Goal: Check status: Check status

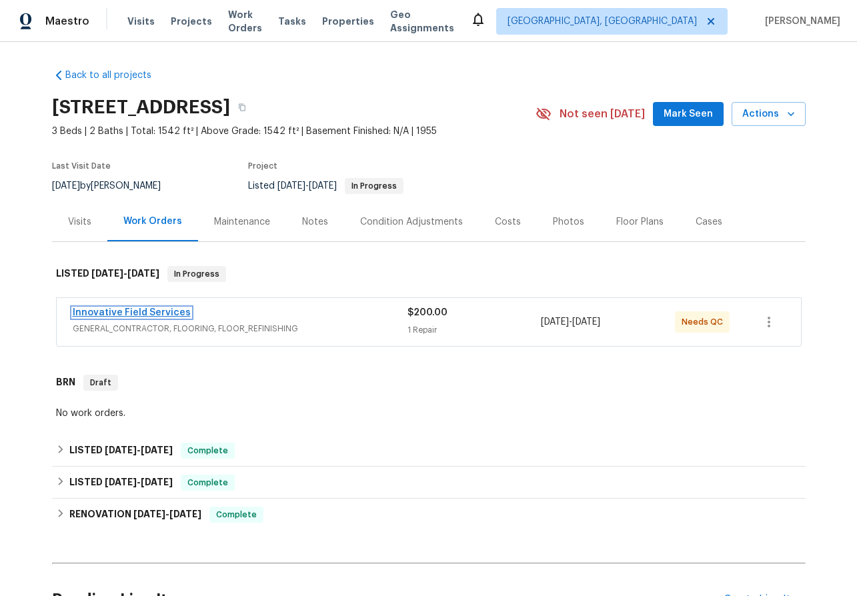
click at [141, 311] on link "Innovative Field Services" at bounding box center [132, 312] width 118 height 9
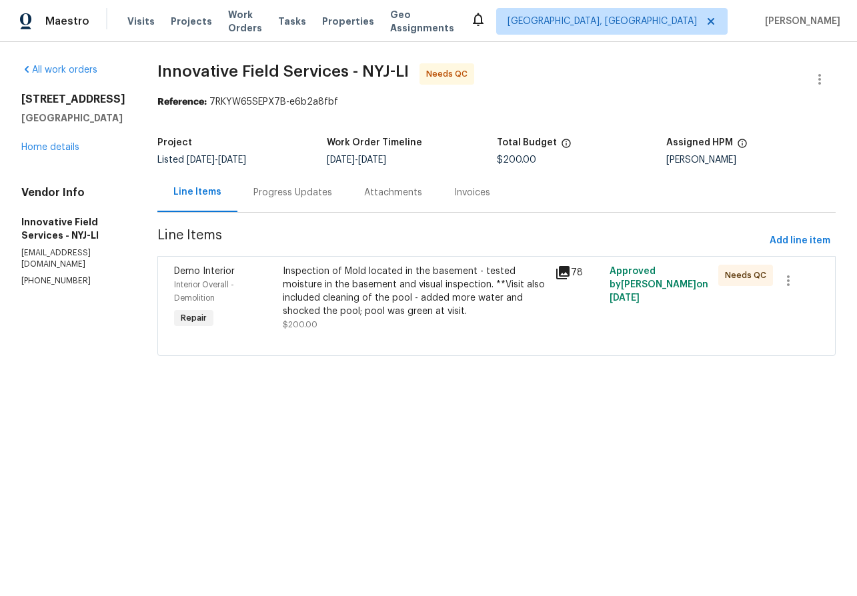
click at [300, 193] on div "Progress Updates" at bounding box center [293, 192] width 79 height 13
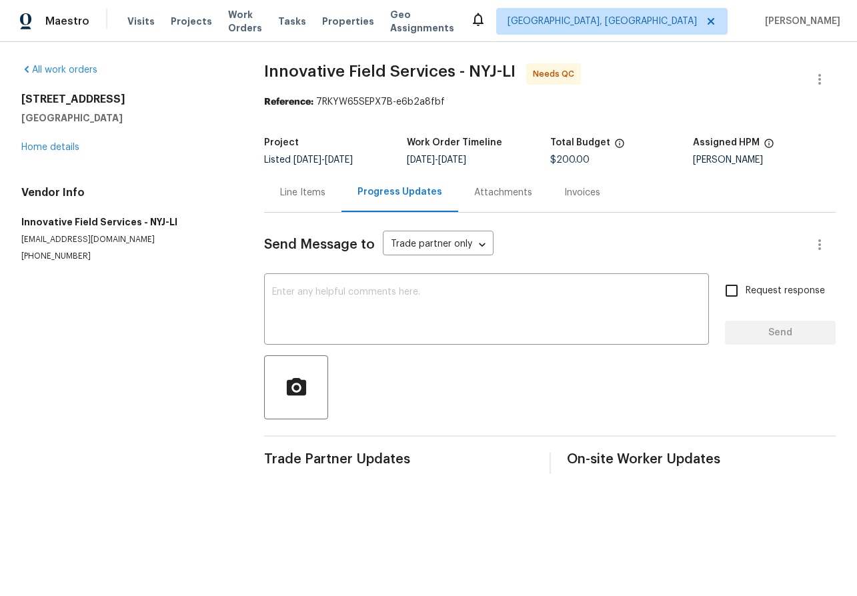
click at [488, 193] on div "Attachments" at bounding box center [503, 192] width 58 height 13
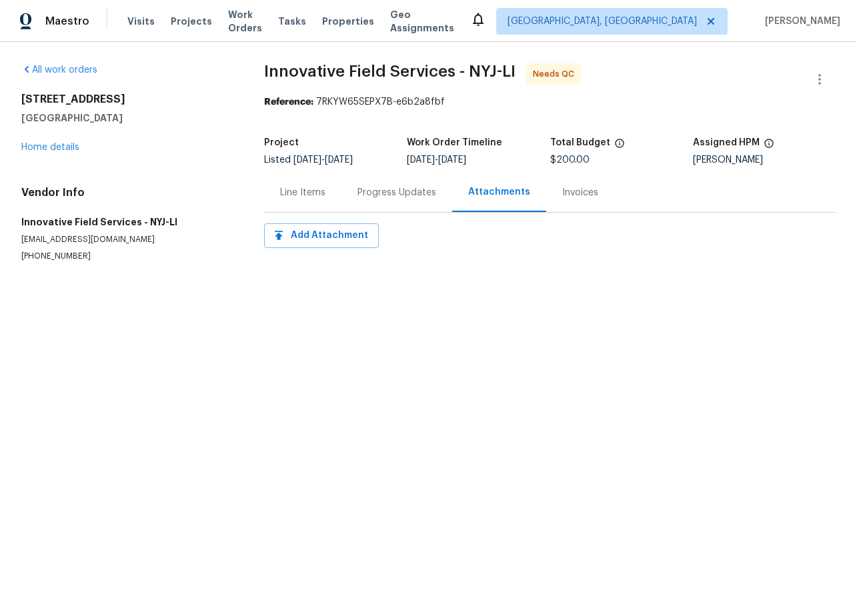
click at [565, 189] on div "Invoices" at bounding box center [580, 192] width 36 height 13
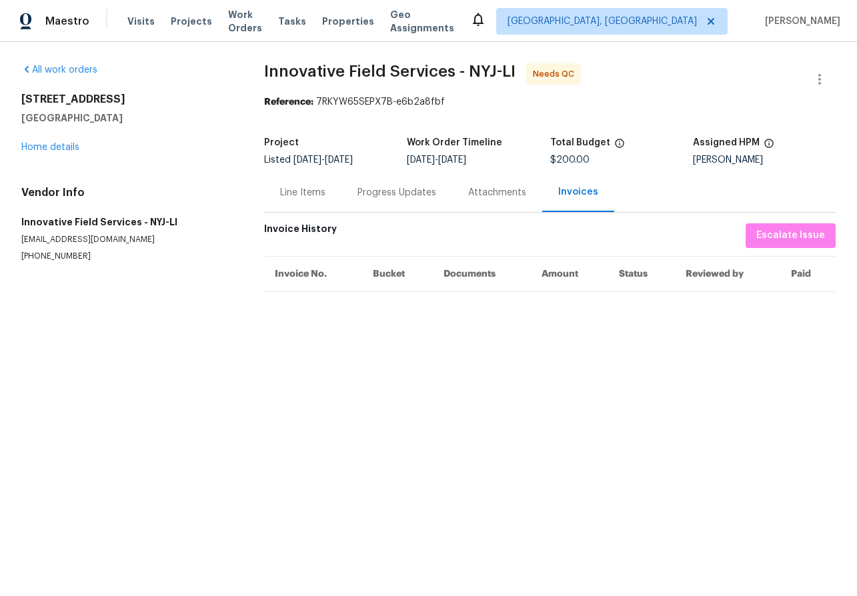
click at [324, 193] on div "Line Items" at bounding box center [302, 192] width 45 height 13
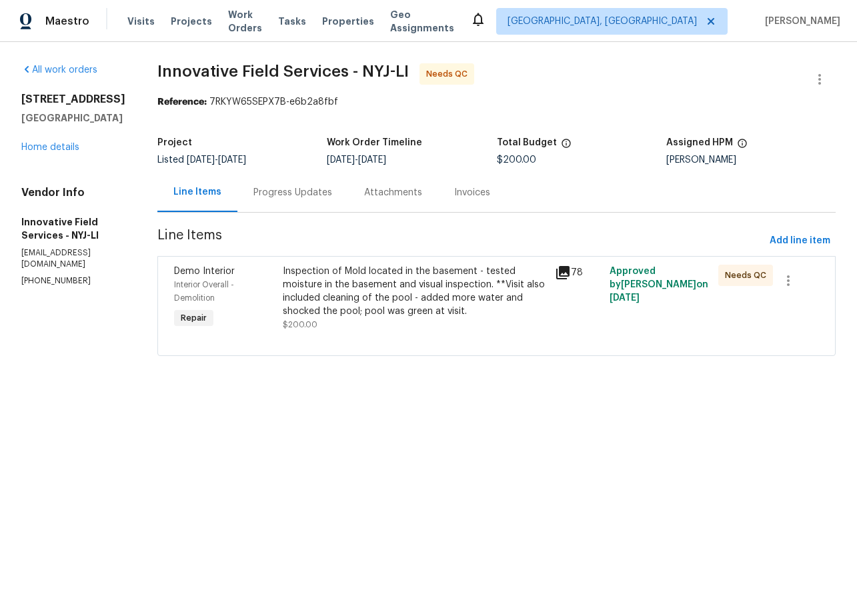
click at [564, 275] on icon at bounding box center [563, 273] width 16 height 16
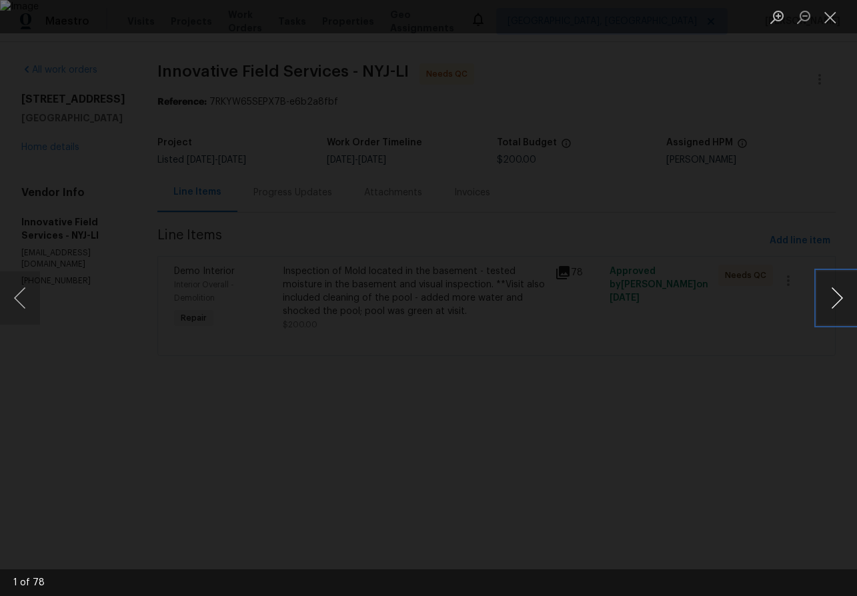
click at [827, 292] on button "Next image" at bounding box center [837, 298] width 40 height 53
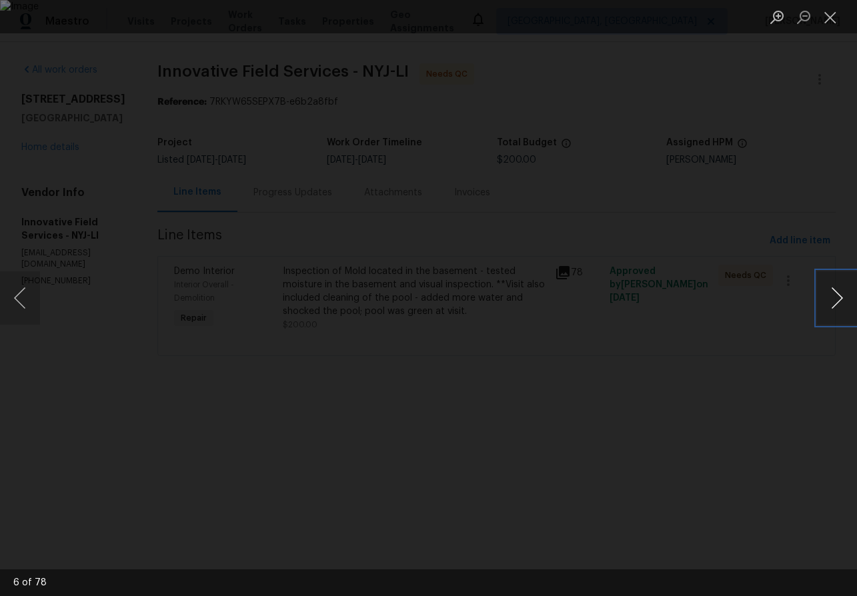
click at [827, 292] on button "Next image" at bounding box center [837, 298] width 40 height 53
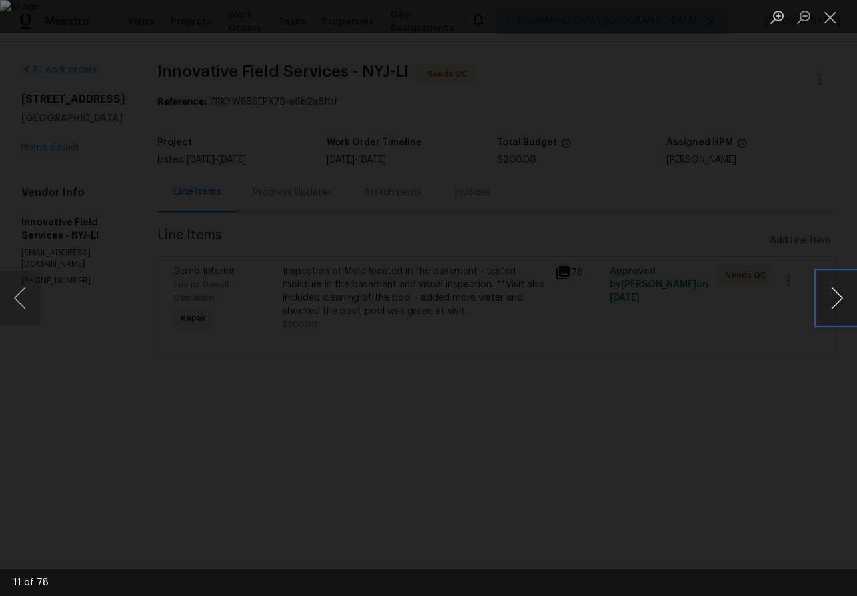
click at [827, 292] on button "Next image" at bounding box center [837, 298] width 40 height 53
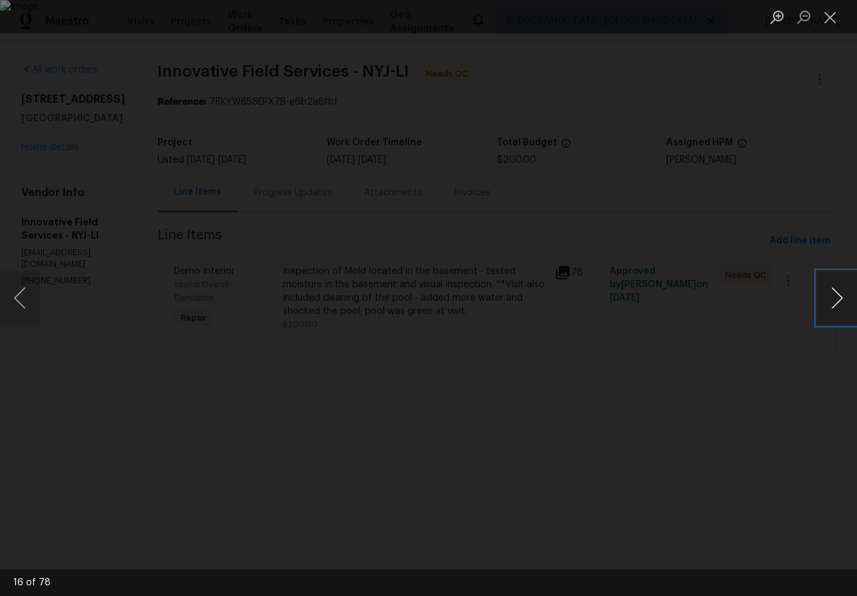
click at [827, 292] on button "Next image" at bounding box center [837, 298] width 40 height 53
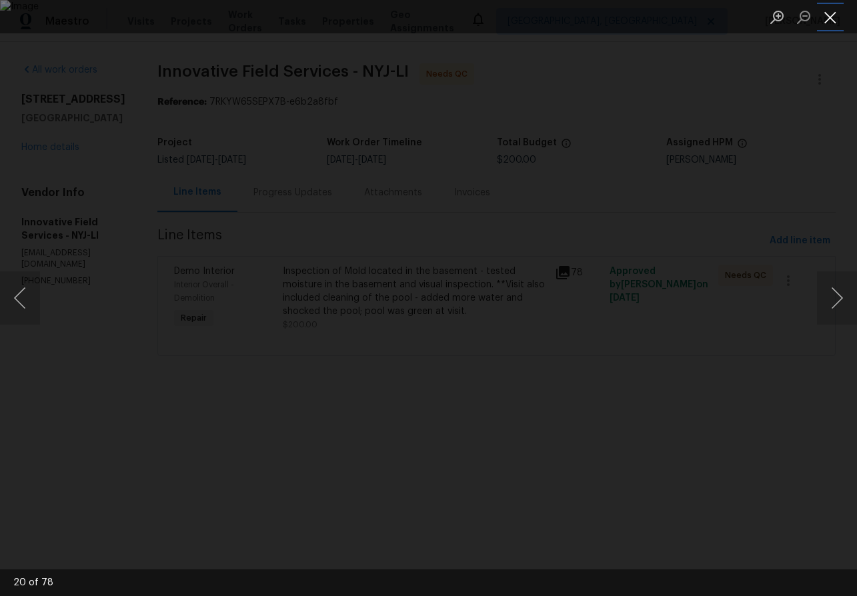
click at [831, 23] on button "Close lightbox" at bounding box center [830, 16] width 27 height 23
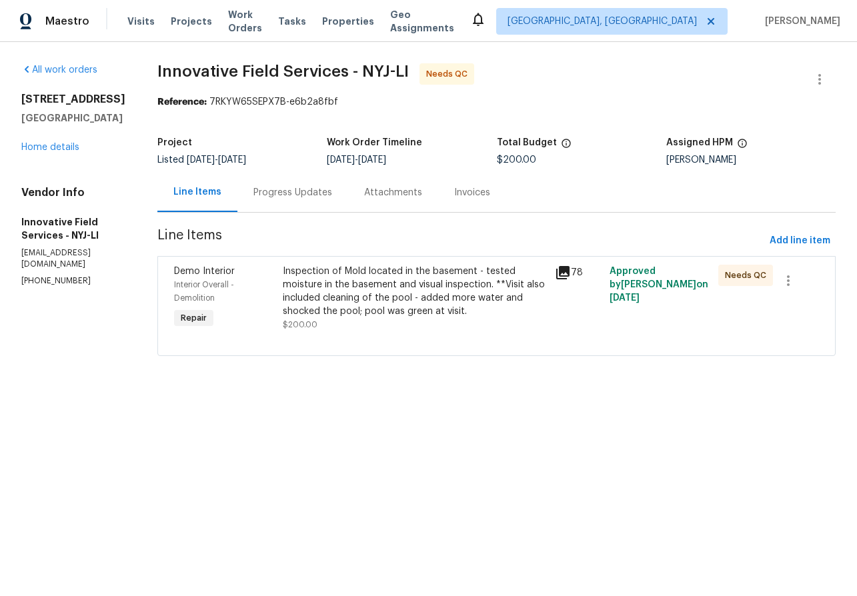
click at [288, 187] on div "Progress Updates" at bounding box center [293, 192] width 79 height 13
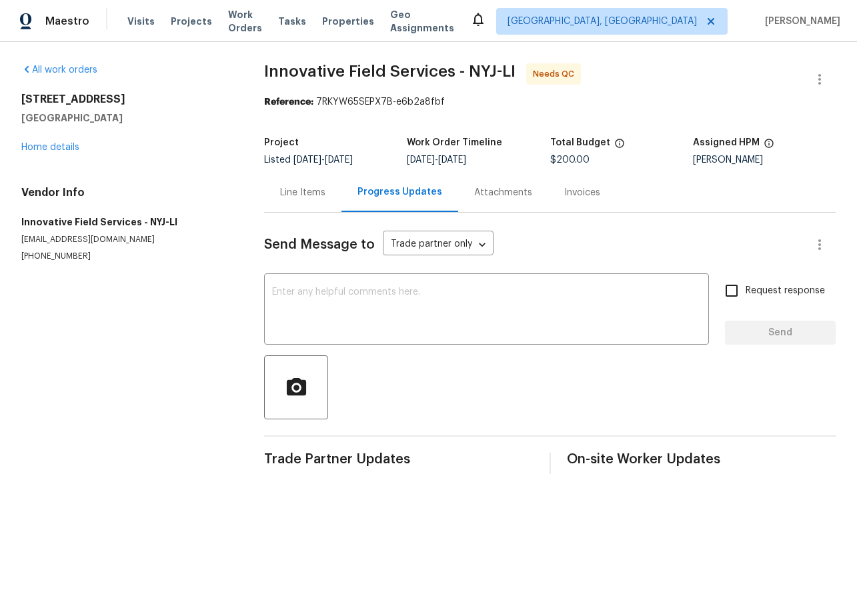
click at [511, 195] on div "Attachments" at bounding box center [503, 192] width 58 height 13
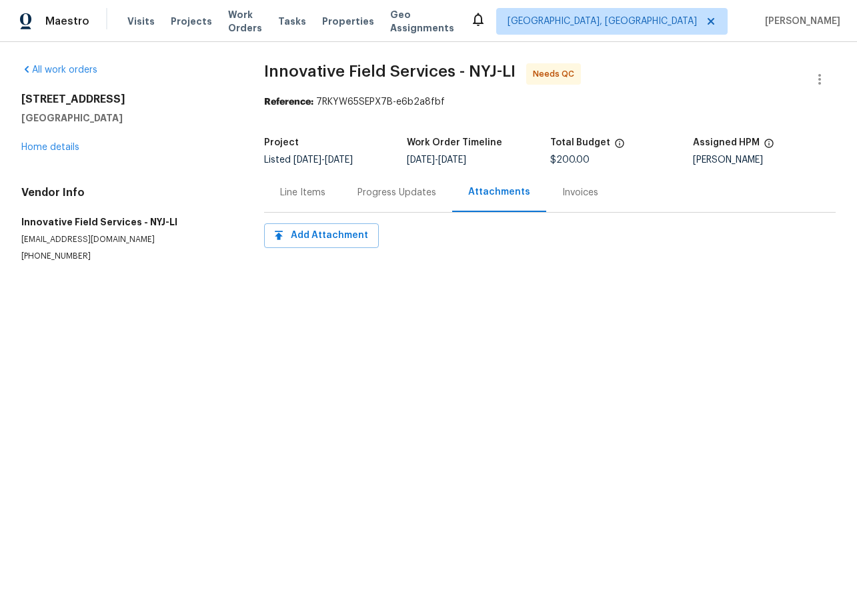
click at [570, 196] on div "Invoices" at bounding box center [580, 192] width 36 height 13
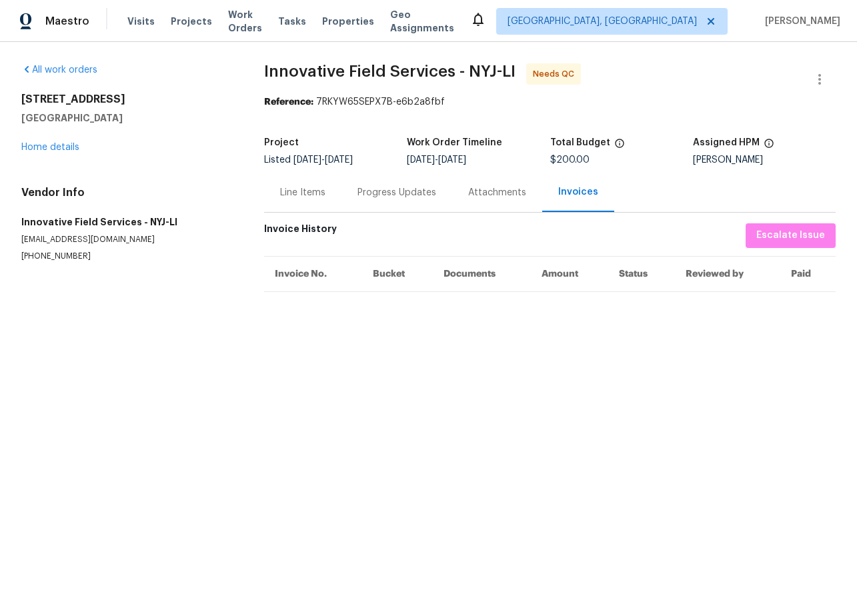
click at [289, 192] on div "Line Items" at bounding box center [302, 192] width 45 height 13
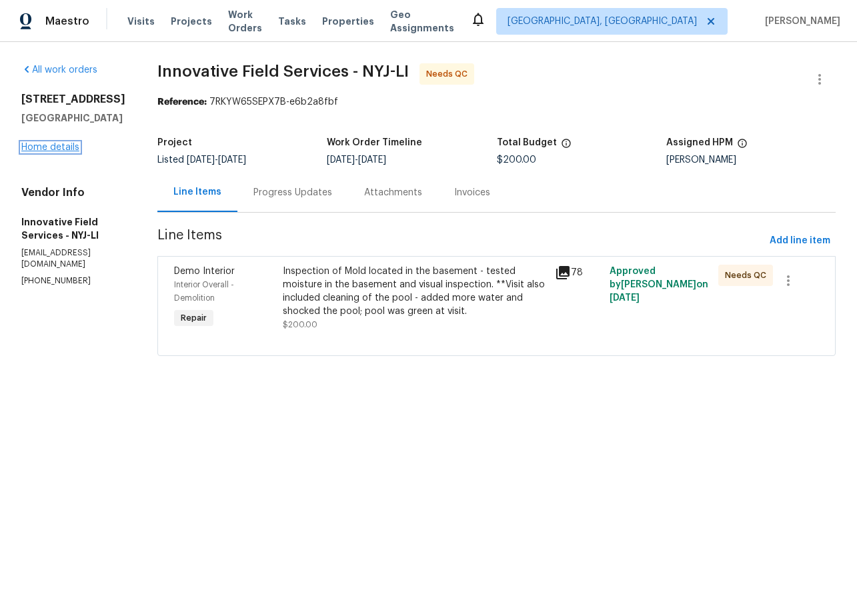
click at [54, 152] on link "Home details" at bounding box center [50, 147] width 58 height 9
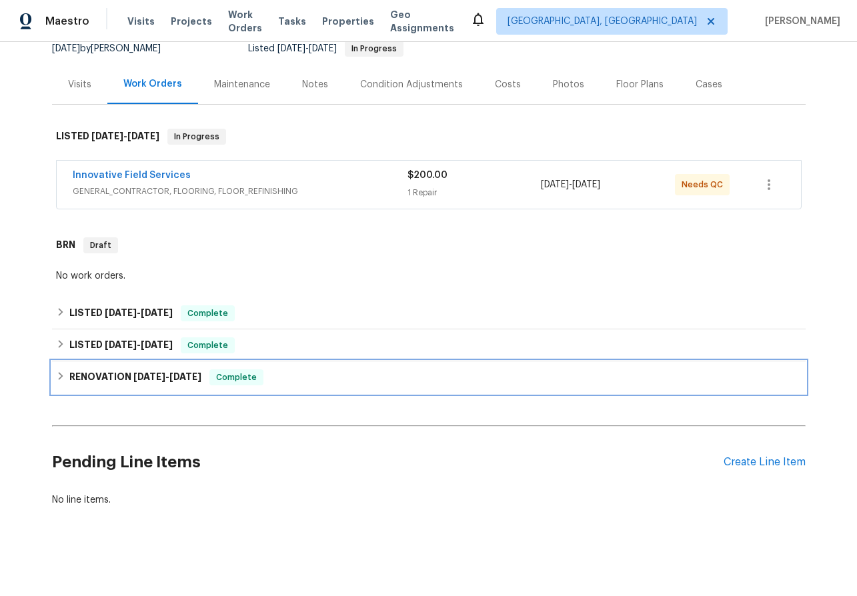
click at [57, 372] on icon at bounding box center [60, 376] width 9 height 9
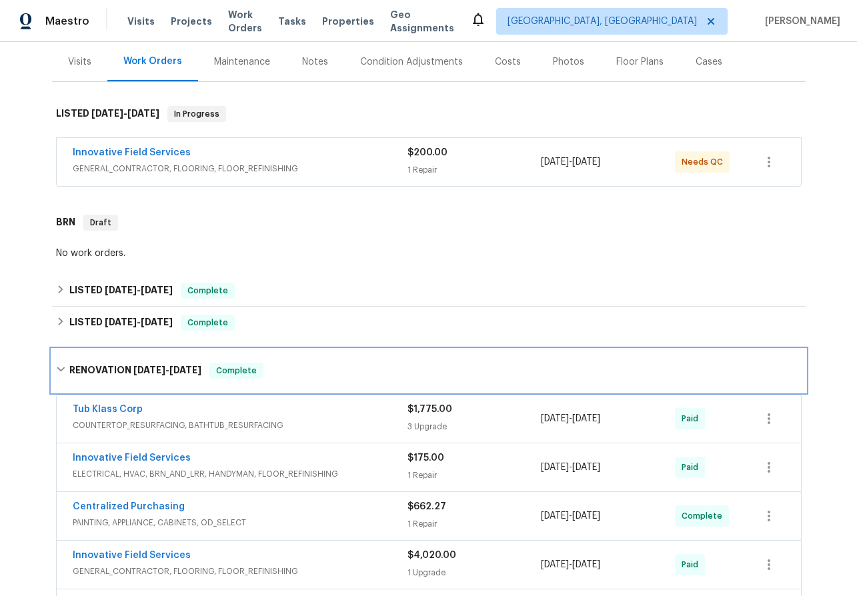
scroll to position [154, 0]
